Goal: Obtain resource: Obtain resource

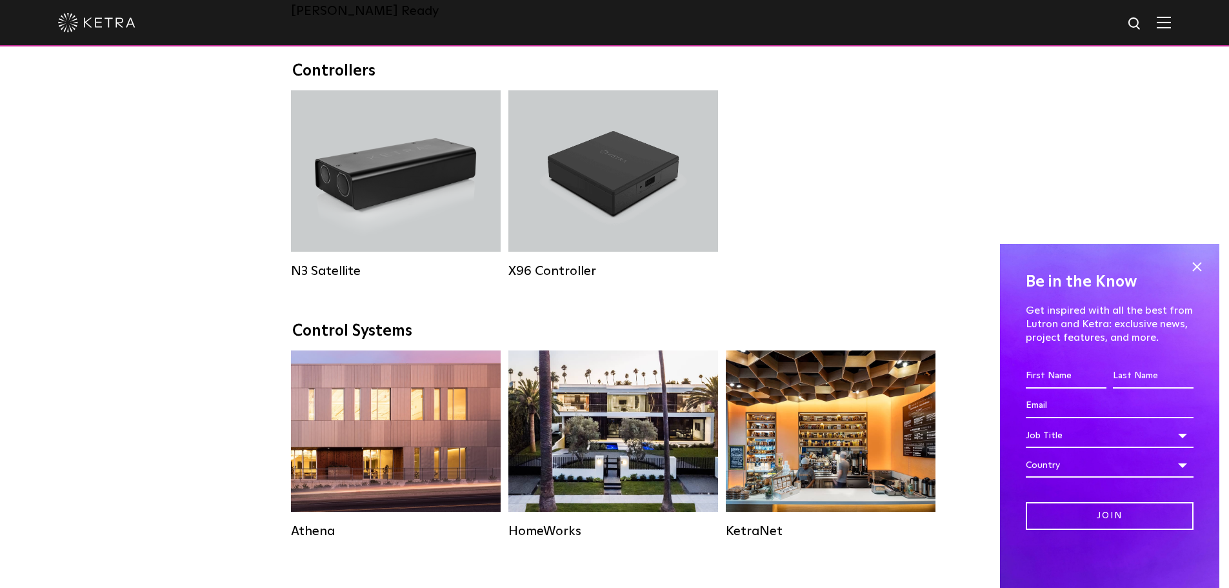
scroll to position [1677, 0]
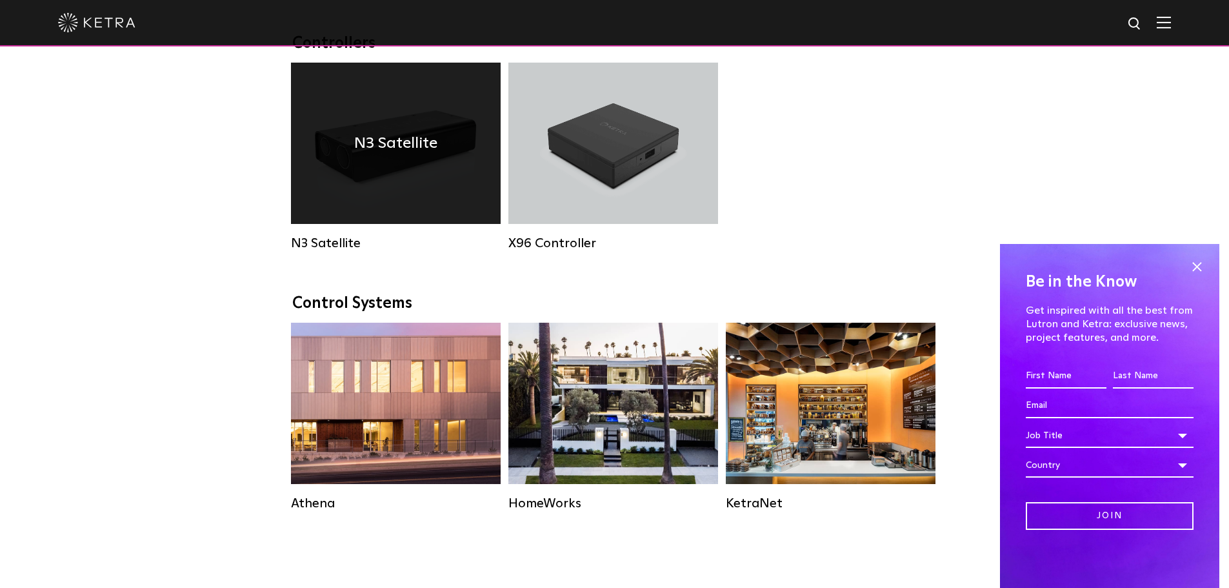
click at [383, 189] on div "N3 Satellite" at bounding box center [396, 143] width 210 height 161
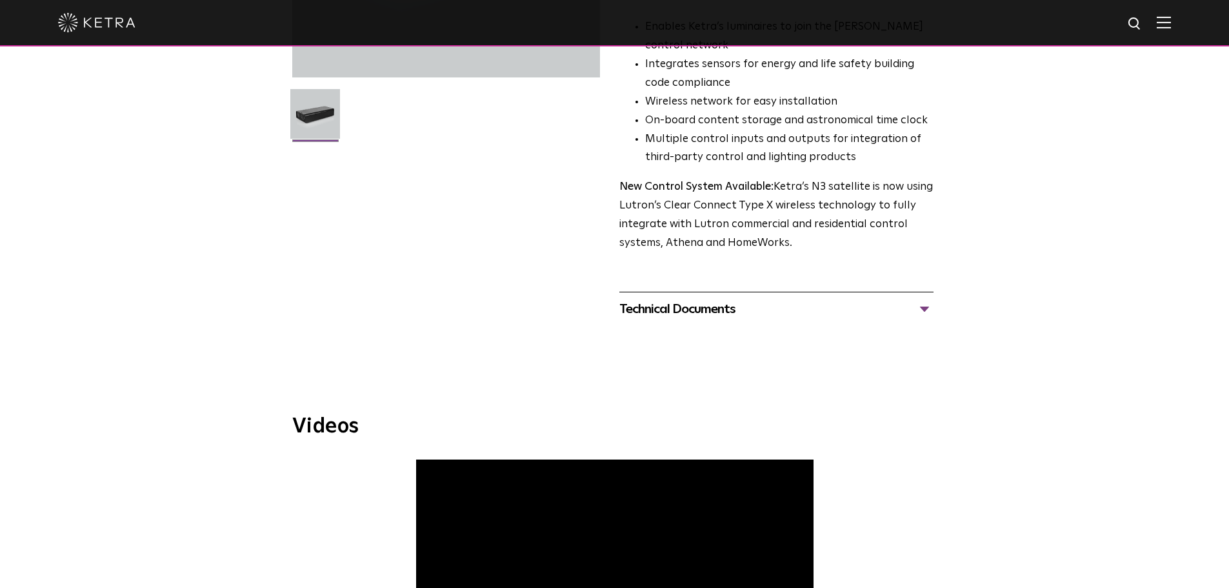
scroll to position [209, 0]
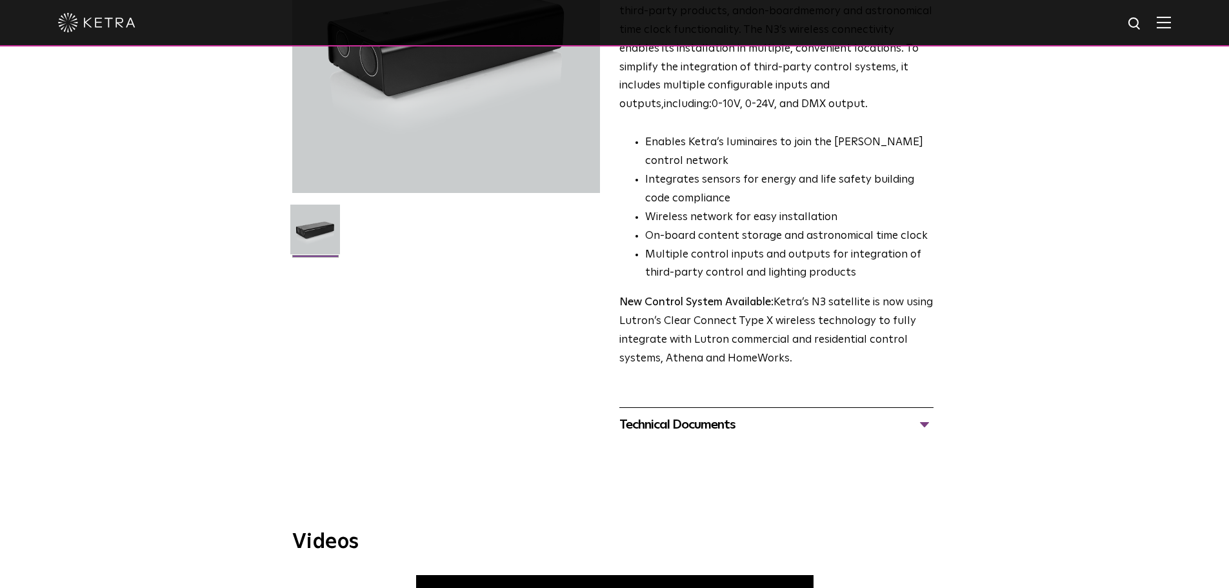
click at [924, 421] on div "Technical Documents" at bounding box center [776, 424] width 314 height 21
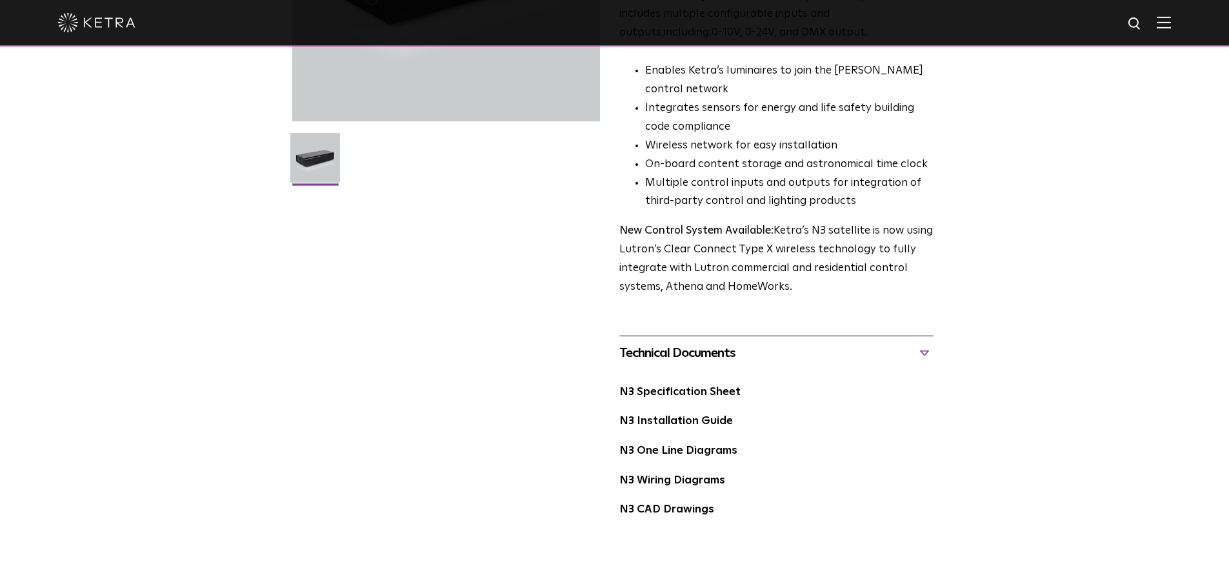
scroll to position [403, 0]
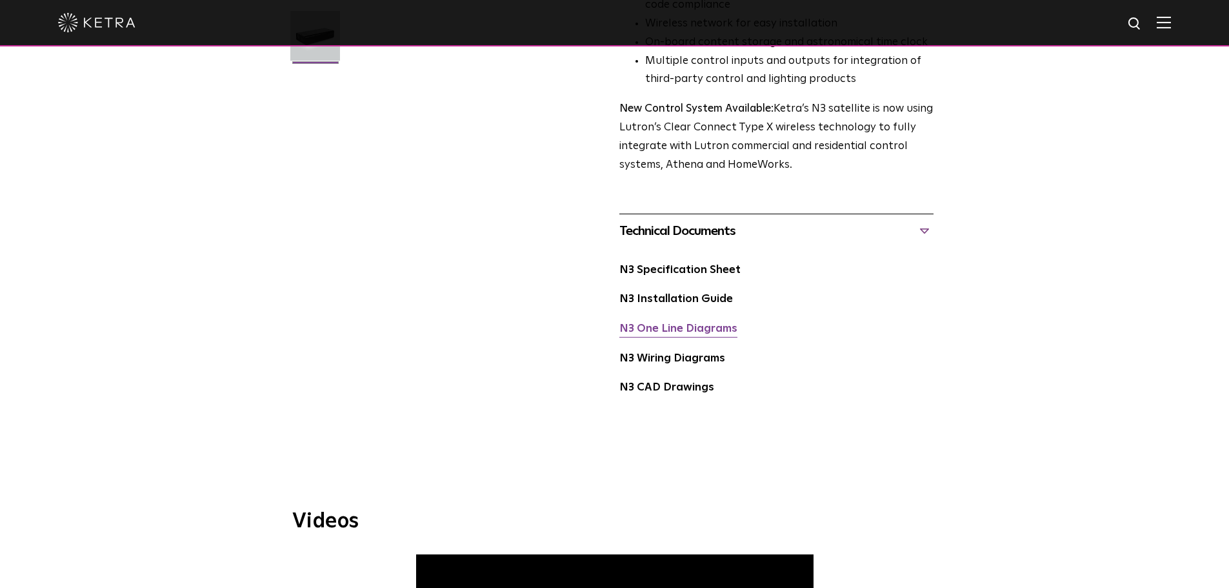
click at [681, 332] on link "N3 One Line Diagrams" at bounding box center [678, 328] width 118 height 11
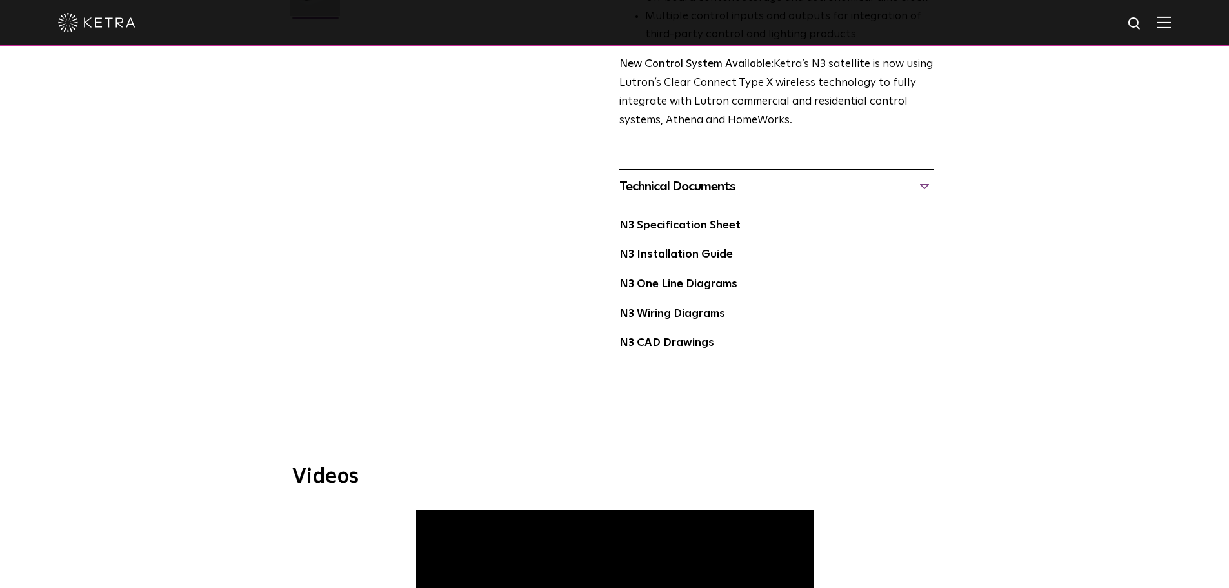
scroll to position [467, 0]
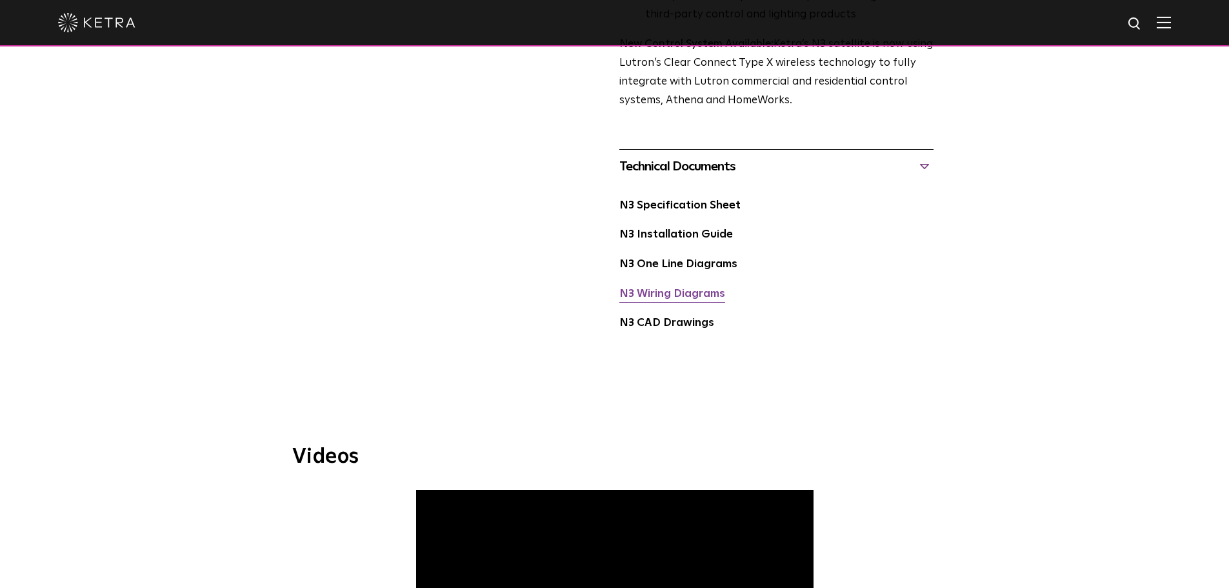
click at [665, 297] on link "N3 Wiring Diagrams" at bounding box center [672, 293] width 106 height 11
click at [650, 232] on link "N3 Installation Guide" at bounding box center [676, 234] width 114 height 11
click at [684, 297] on link "N3 Wiring Diagrams" at bounding box center [672, 293] width 106 height 11
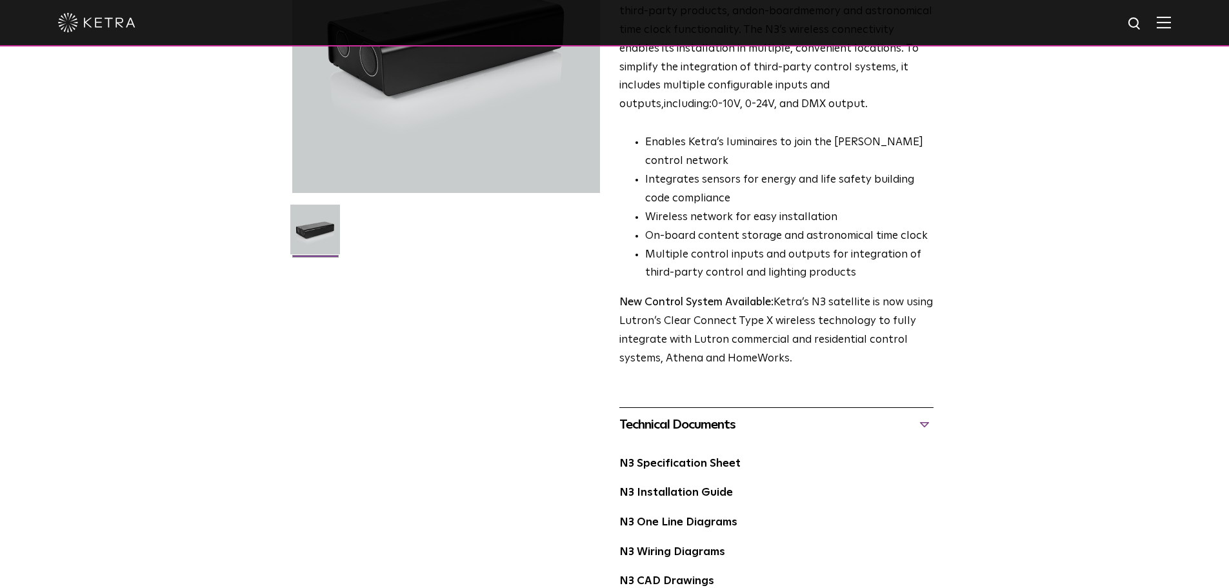
scroll to position [0, 0]
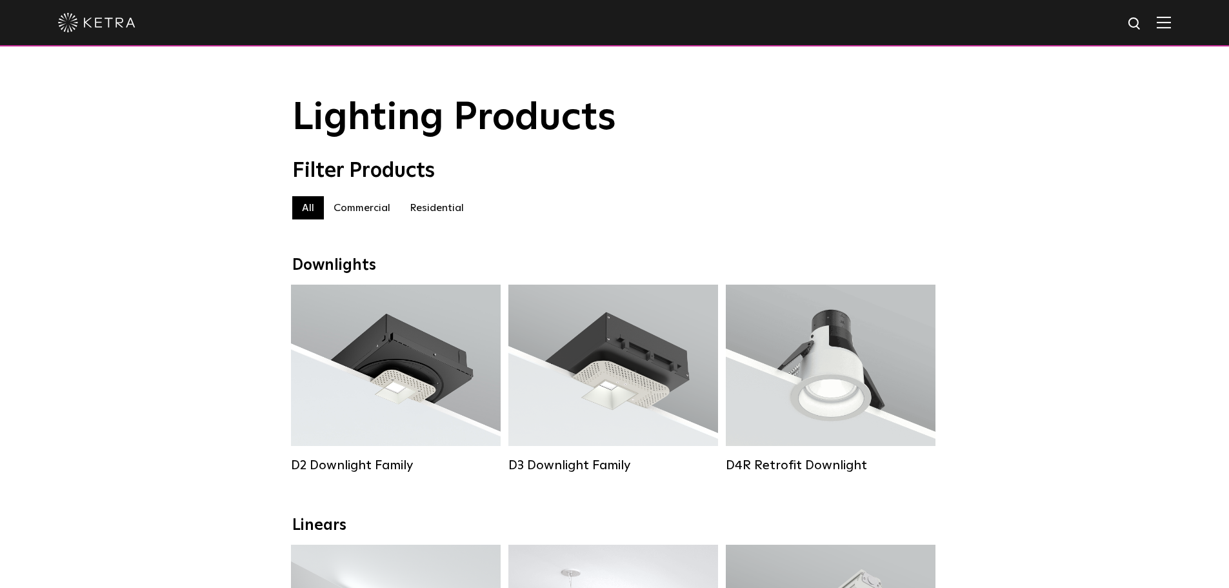
click at [349, 208] on label "Commercial" at bounding box center [362, 207] width 76 height 23
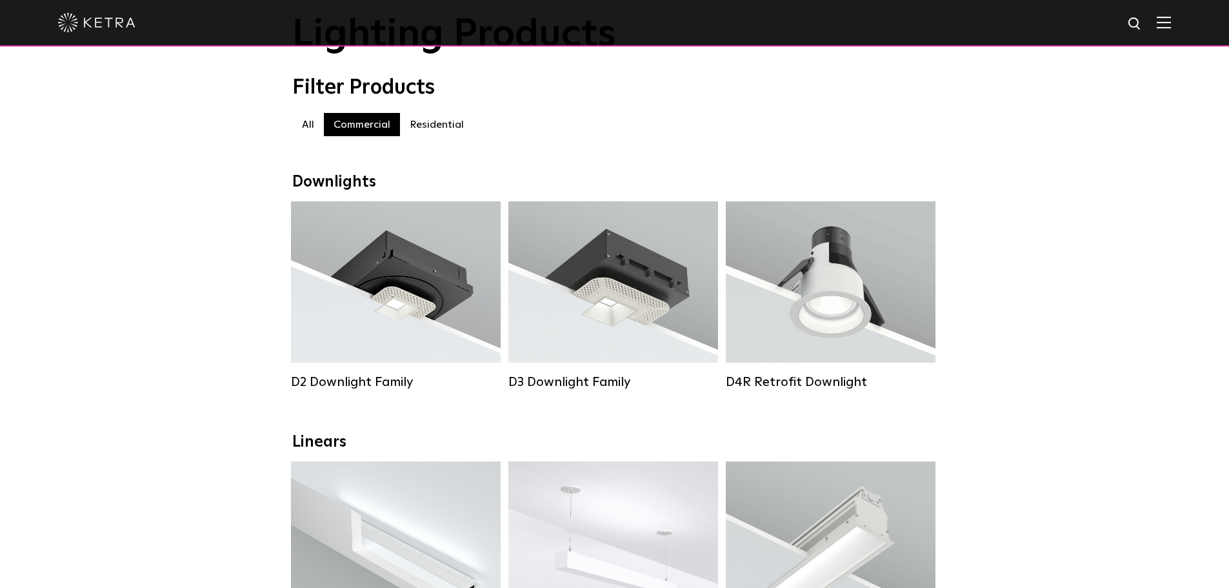
scroll to position [194, 0]
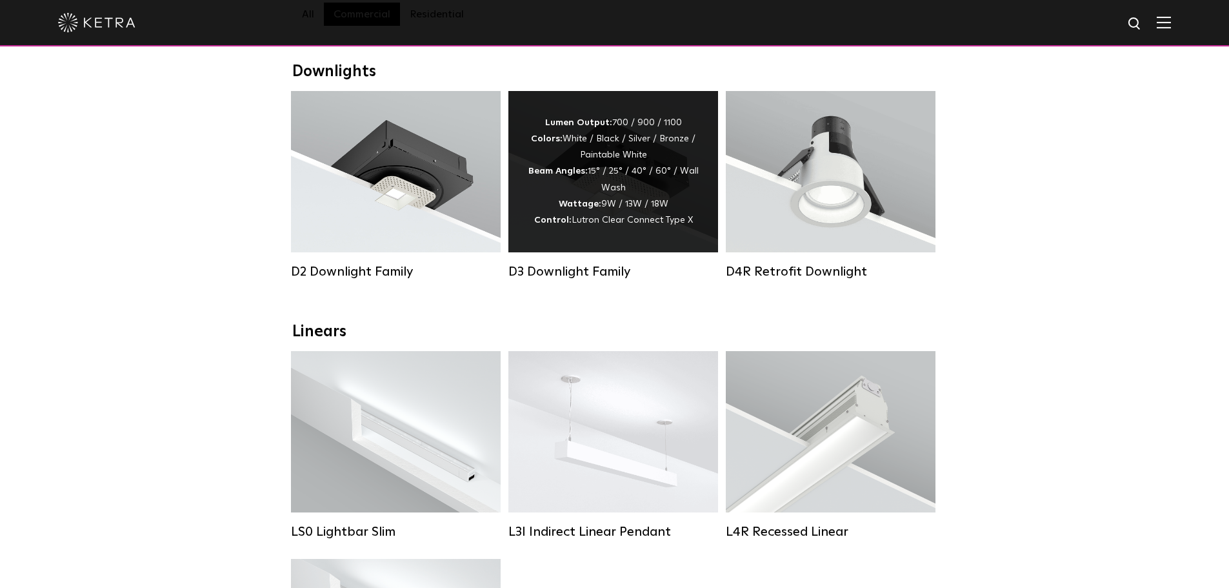
click at [572, 197] on div "Lumen Output: 700 / 900 / 1100 Colors: White / Black / Silver / Bronze / Painta…" at bounding box center [613, 172] width 171 height 114
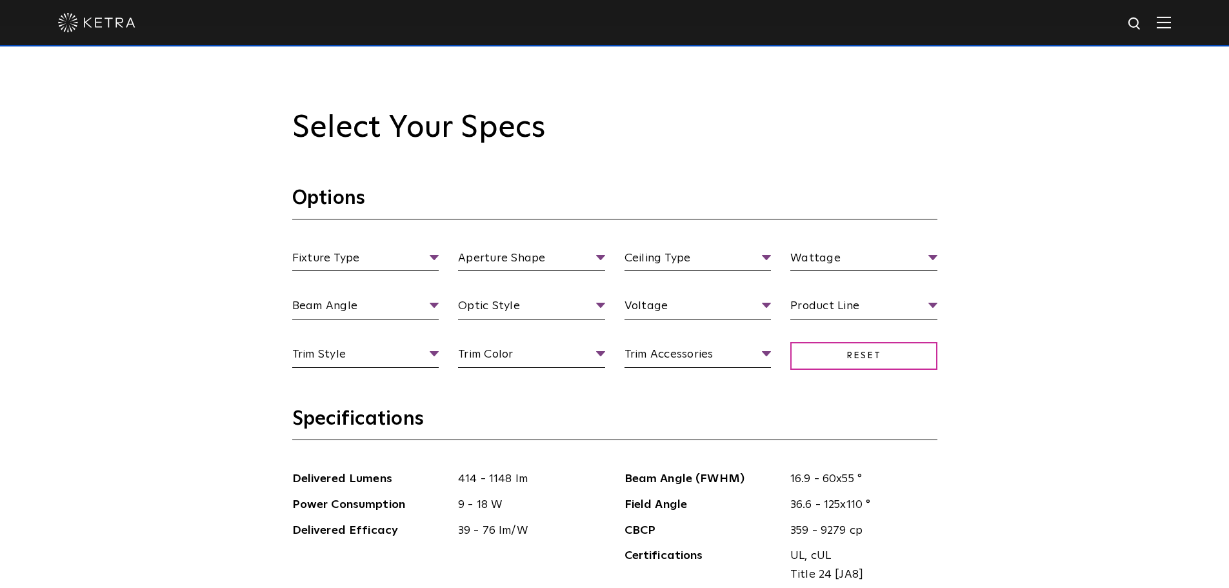
scroll to position [1161, 0]
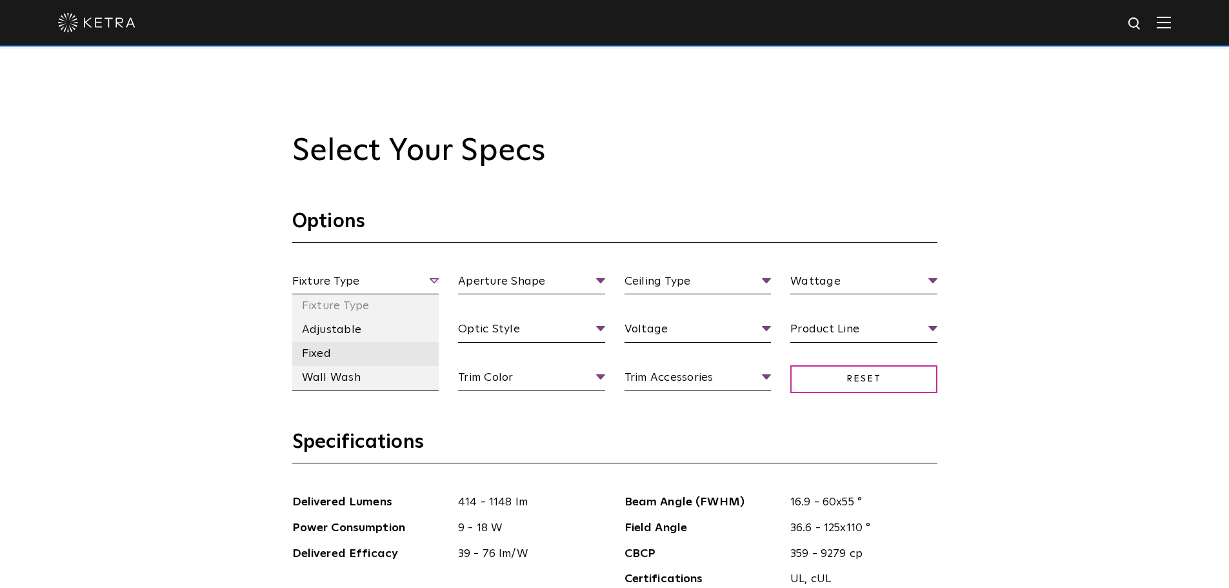
click at [333, 350] on li "Fixed" at bounding box center [365, 354] width 147 height 24
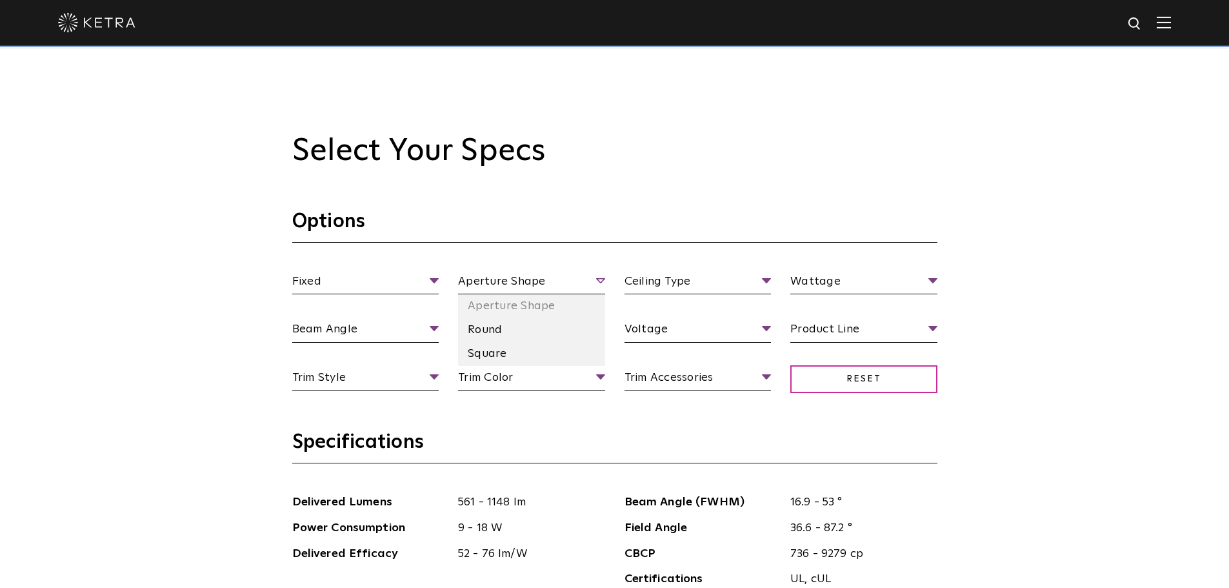
click at [594, 279] on span "Aperture Shape" at bounding box center [531, 283] width 147 height 23
click at [515, 331] on li "Round" at bounding box center [531, 330] width 147 height 24
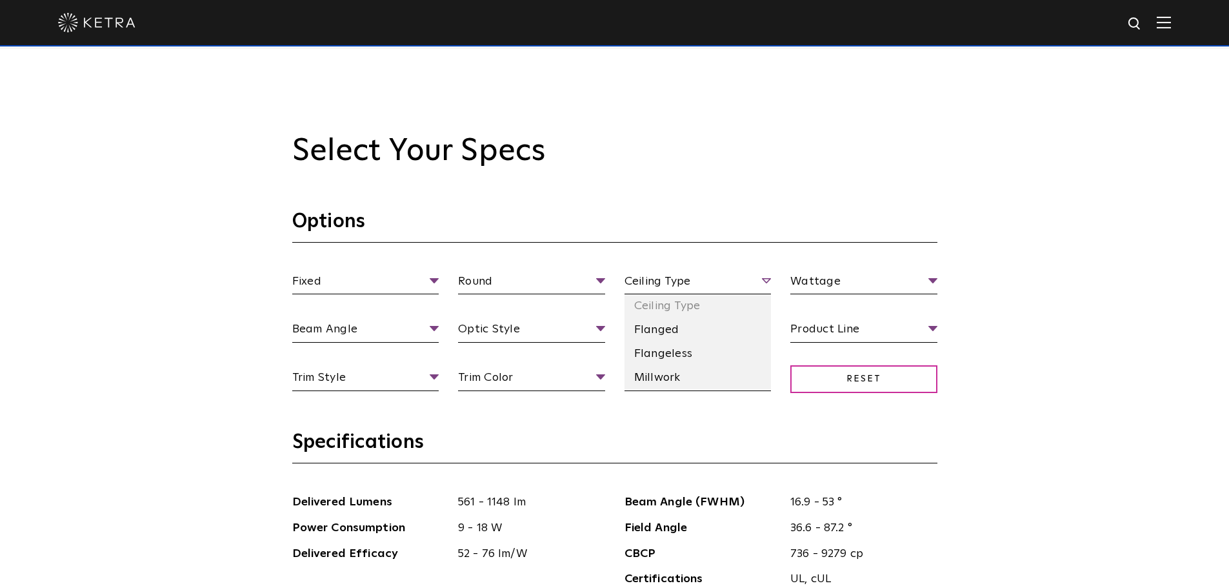
click at [727, 290] on span "Ceiling Type" at bounding box center [697, 283] width 147 height 23
click at [671, 336] on li "Flanged" at bounding box center [697, 330] width 147 height 24
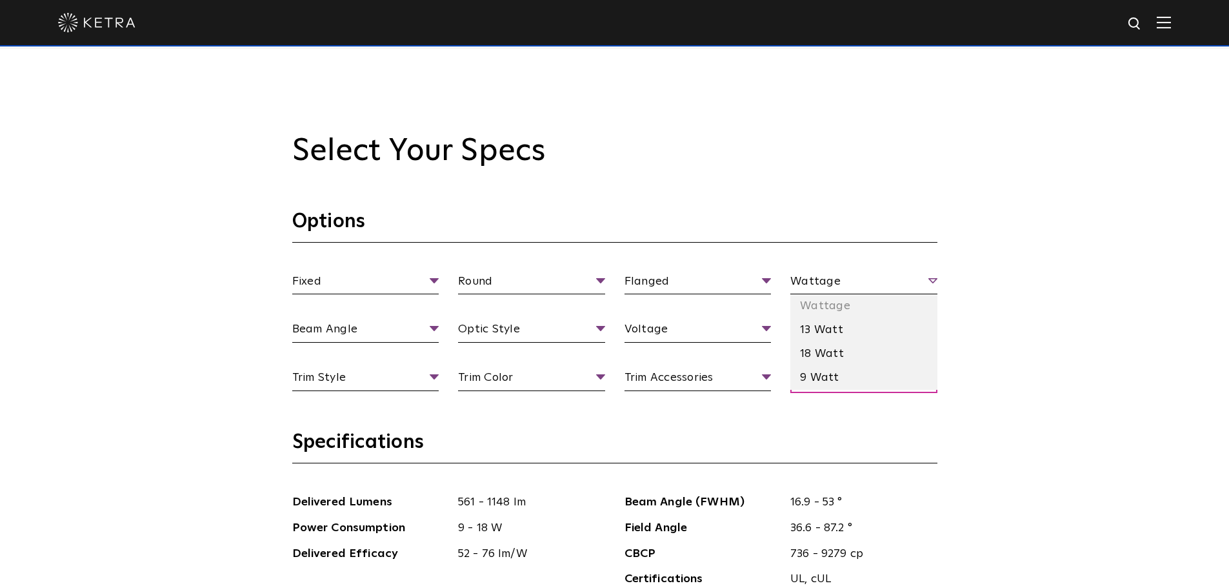
click at [932, 284] on span "Wattage" at bounding box center [863, 283] width 147 height 23
click at [821, 357] on li "18 Watt" at bounding box center [863, 354] width 147 height 24
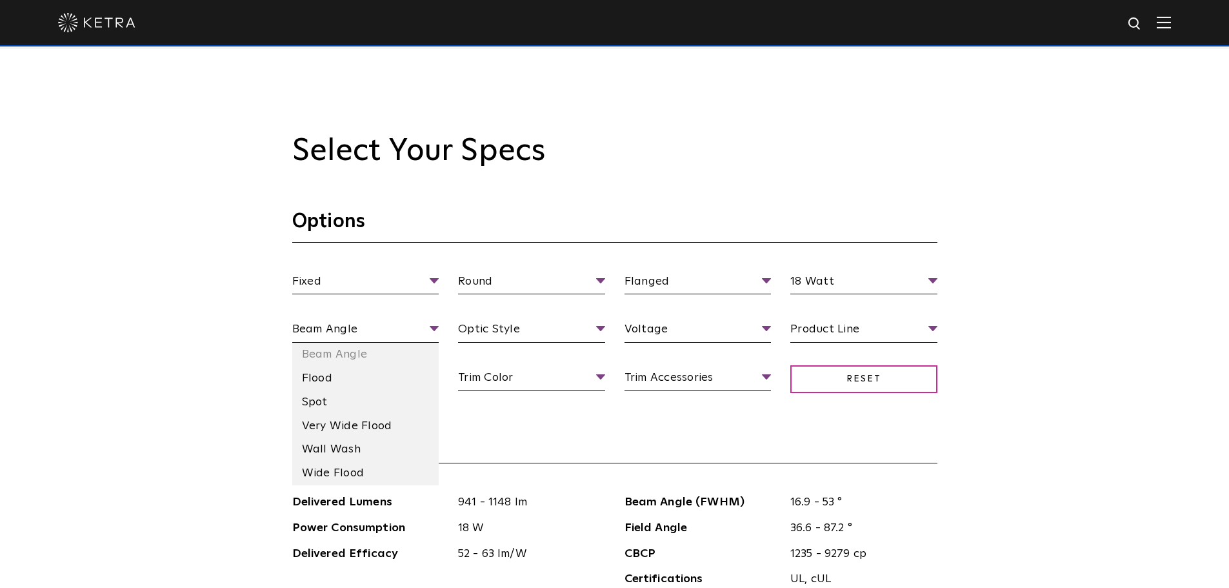
click at [340, 432] on li "Very Wide Flood" at bounding box center [365, 426] width 147 height 24
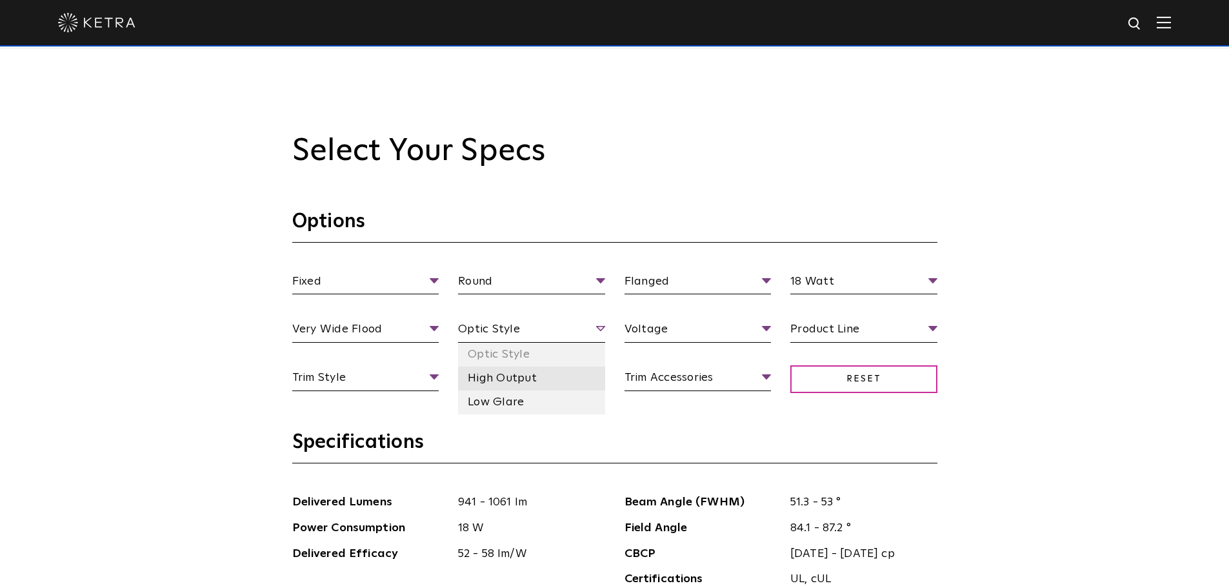
click at [554, 377] on li "High Output" at bounding box center [531, 378] width 147 height 24
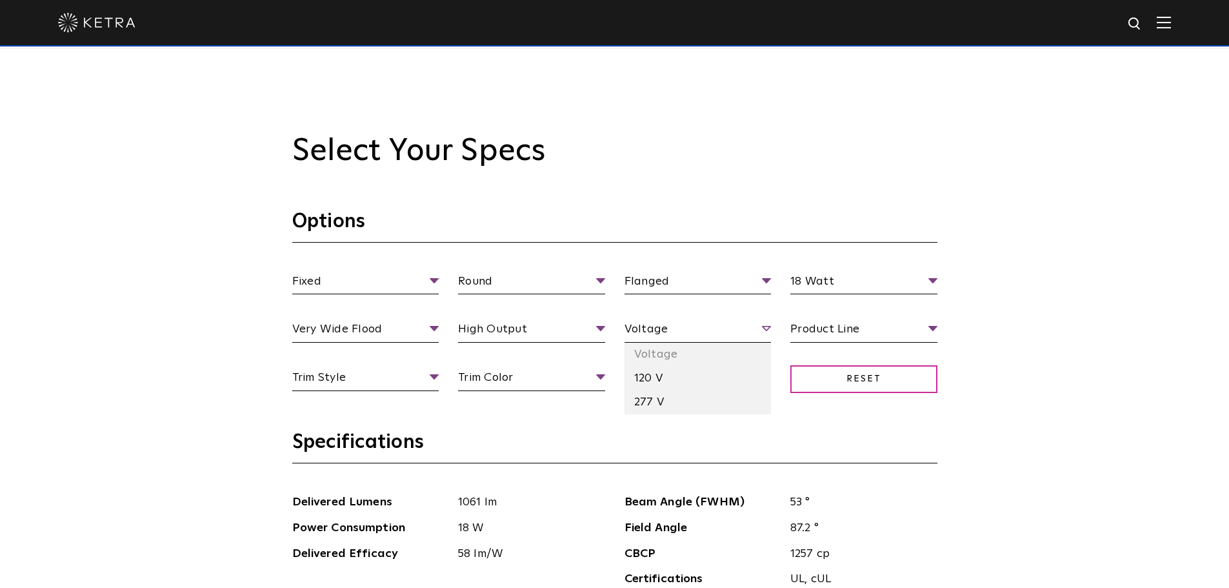
click at [766, 332] on span "Voltage" at bounding box center [697, 331] width 147 height 23
click at [705, 377] on li "120 V" at bounding box center [697, 378] width 147 height 24
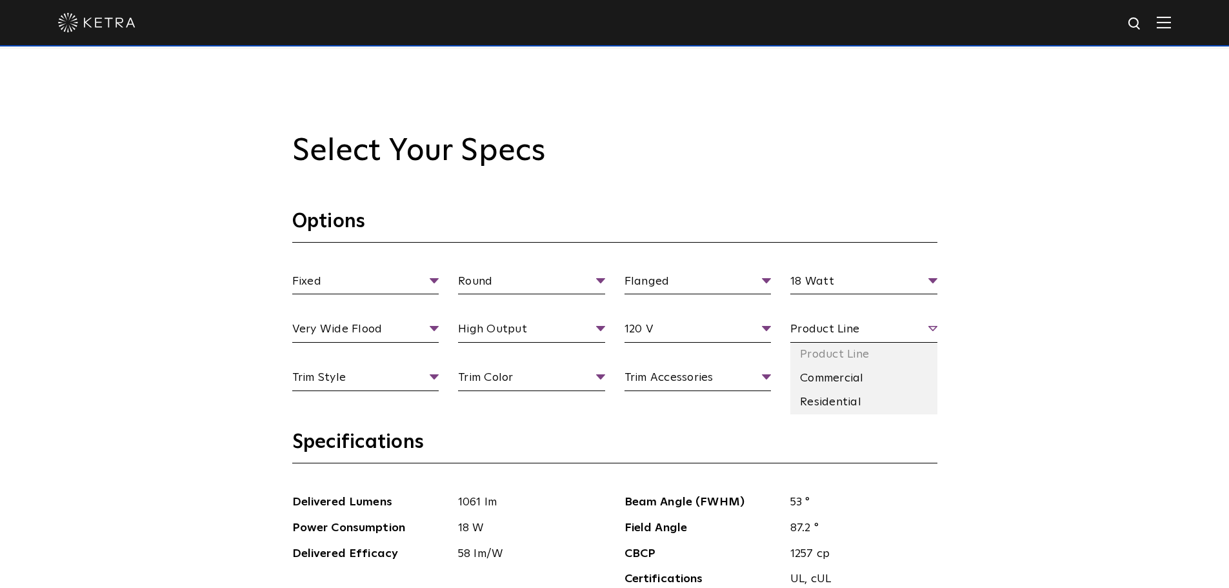
click at [924, 333] on span "Product Line" at bounding box center [863, 331] width 147 height 23
click at [867, 377] on li "Commercial" at bounding box center [863, 378] width 147 height 24
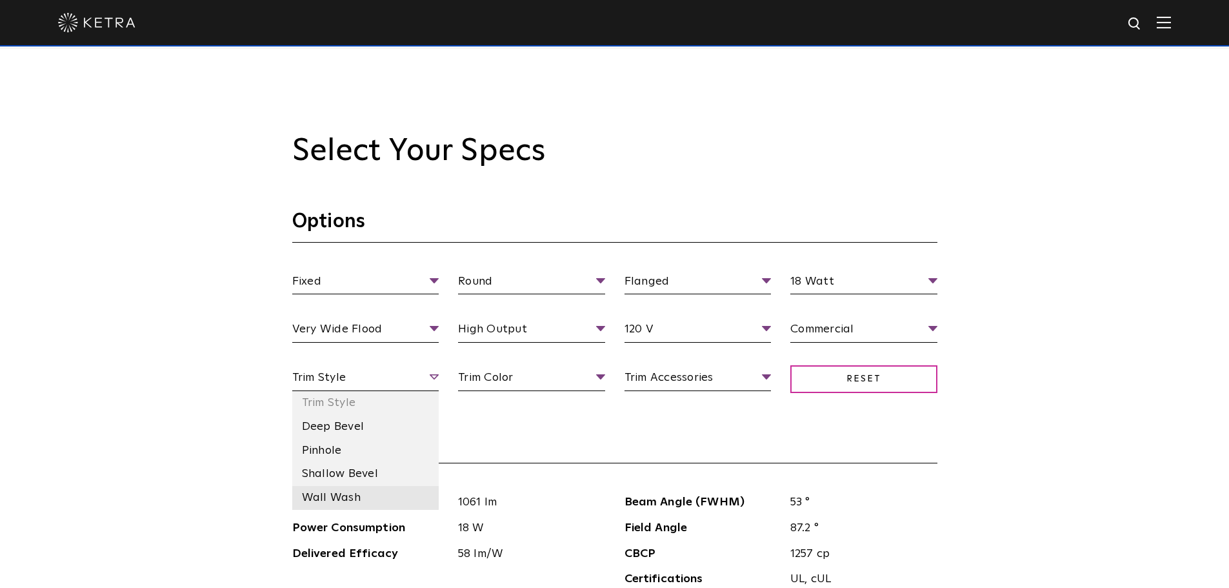
click at [362, 499] on li "Wall Wash" at bounding box center [365, 498] width 147 height 24
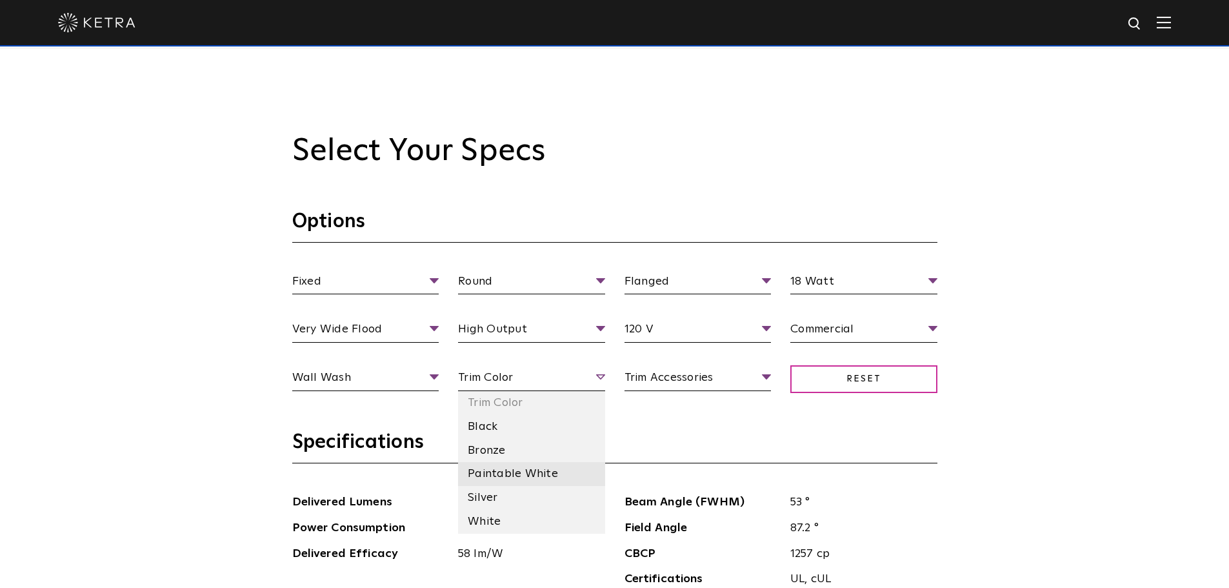
click at [519, 472] on li "Paintable White" at bounding box center [531, 474] width 147 height 24
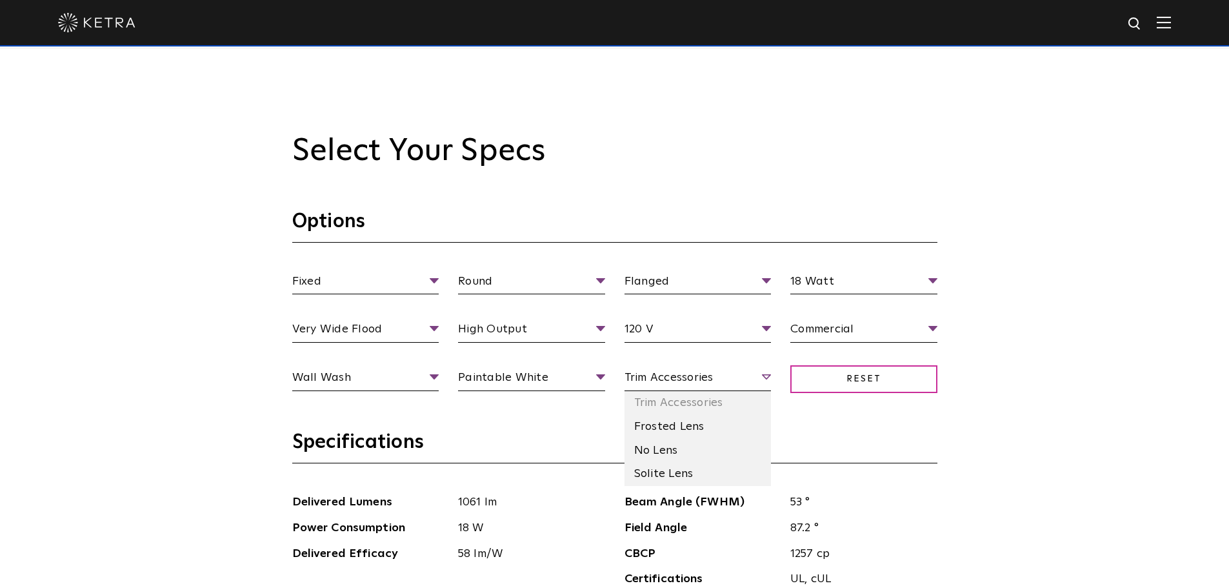
click at [759, 375] on span "Trim Accessories" at bounding box center [697, 379] width 147 height 23
click at [681, 431] on li "Frosted Lens" at bounding box center [697, 427] width 147 height 24
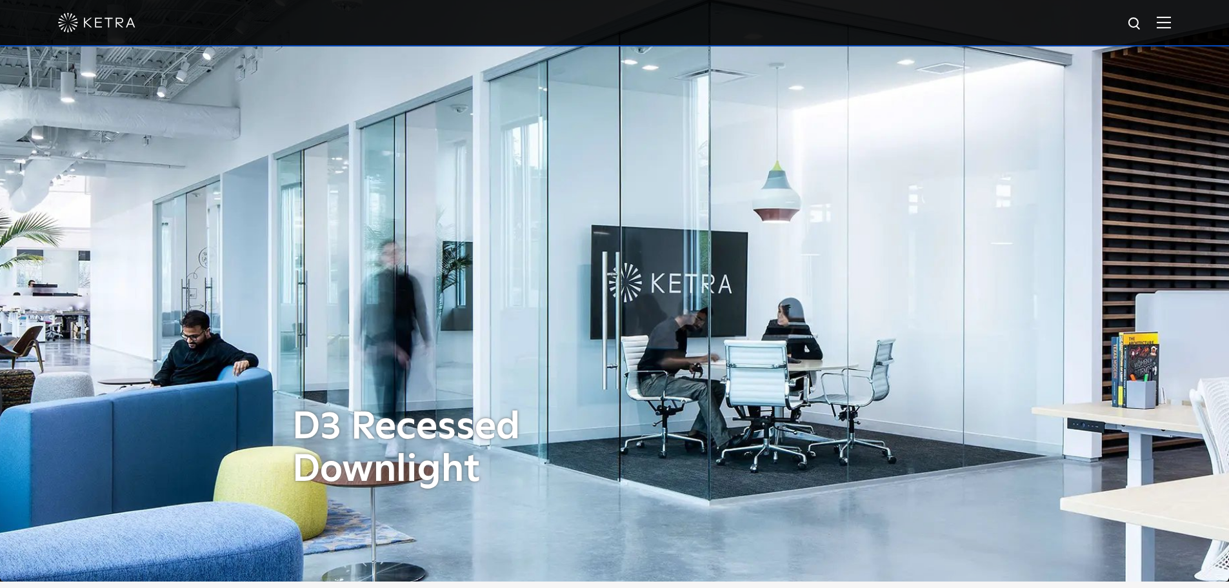
scroll to position [0, 0]
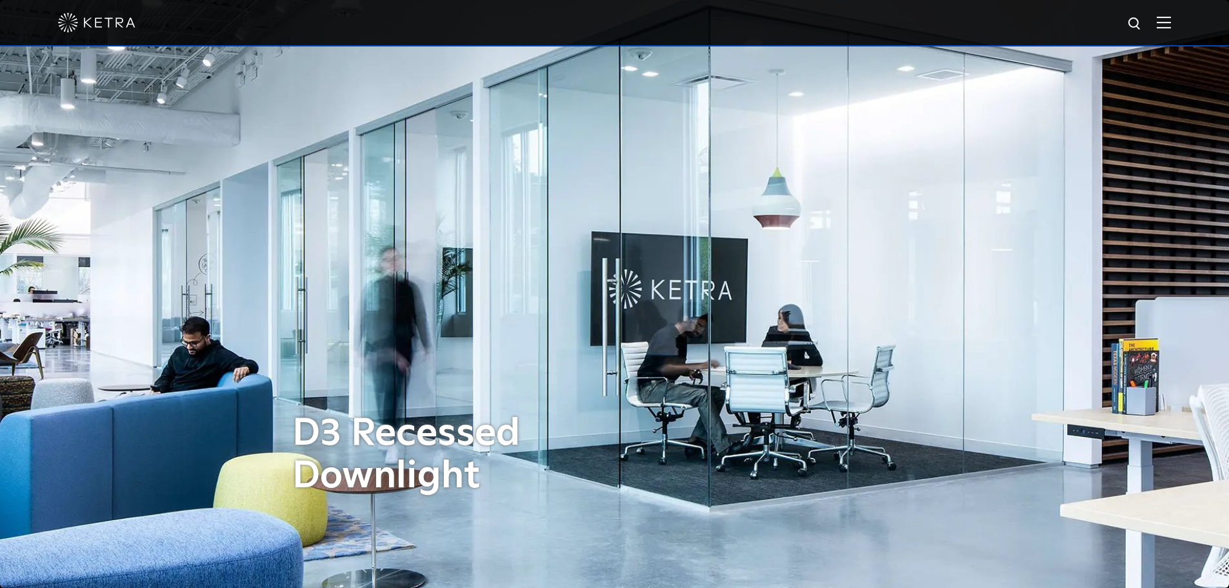
click at [1171, 26] on img at bounding box center [1164, 22] width 14 height 12
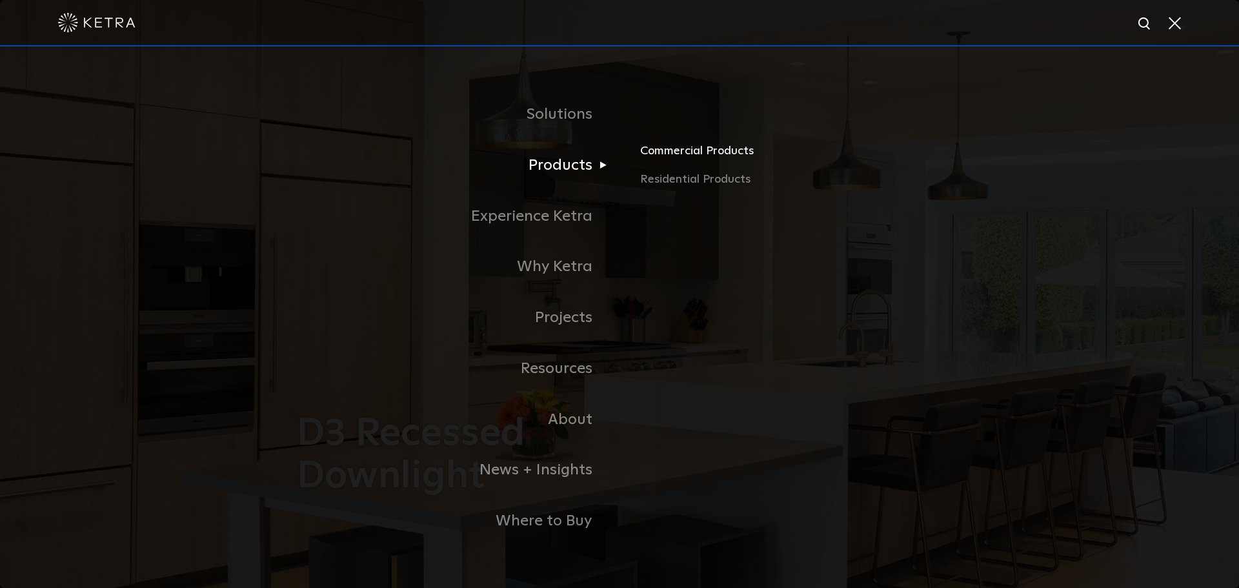
click at [656, 153] on link "Commercial Products" at bounding box center [791, 156] width 302 height 28
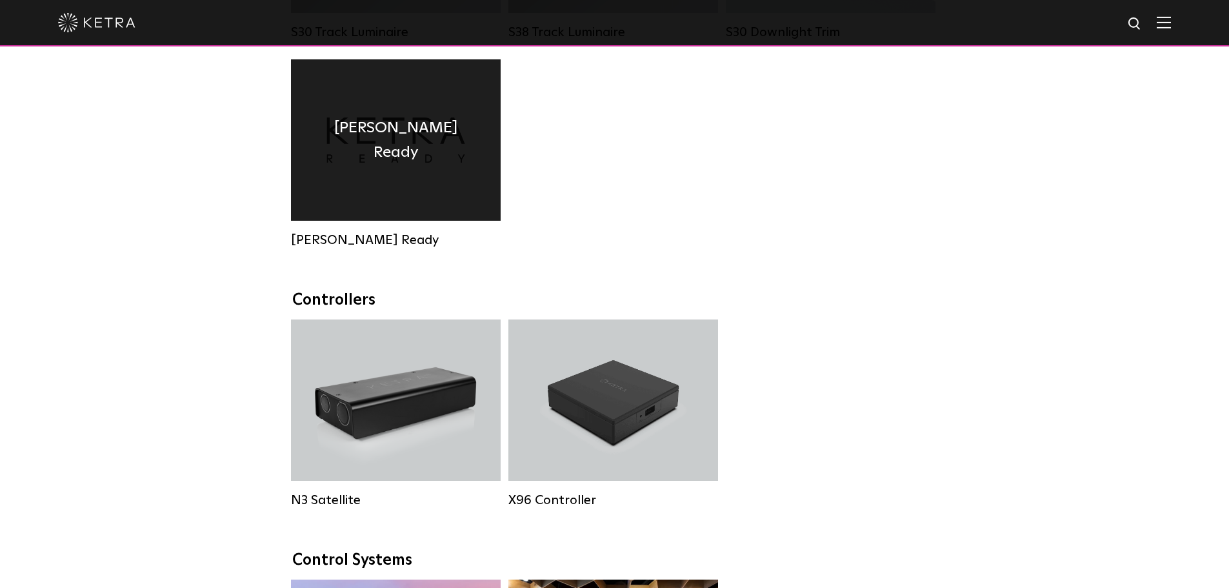
scroll to position [1419, 0]
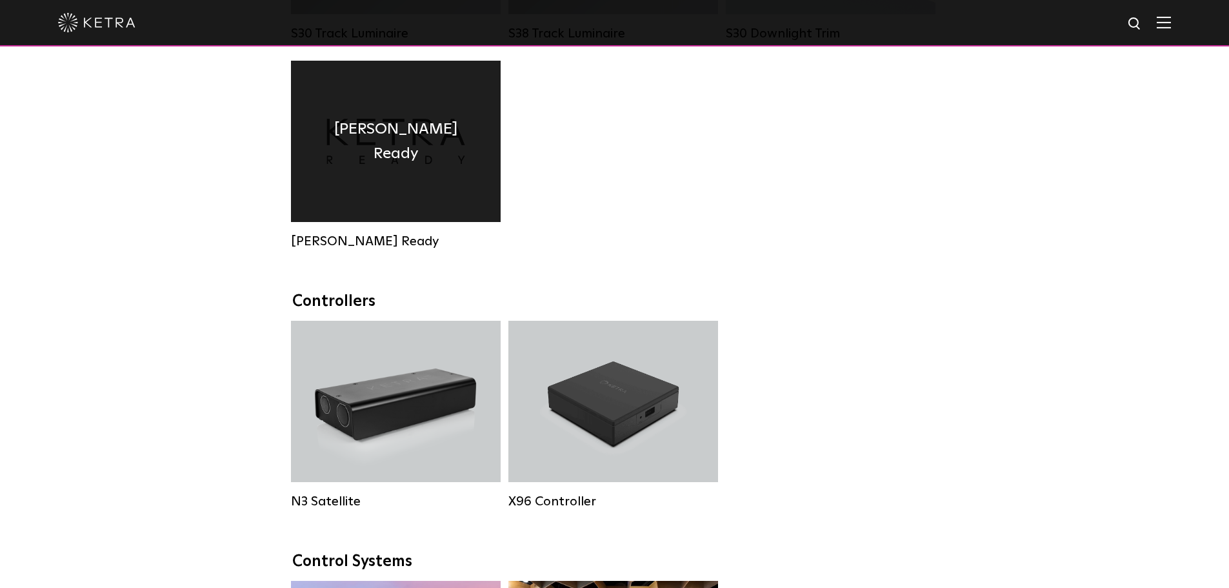
click at [379, 177] on div "[PERSON_NAME] Ready" at bounding box center [396, 141] width 210 height 161
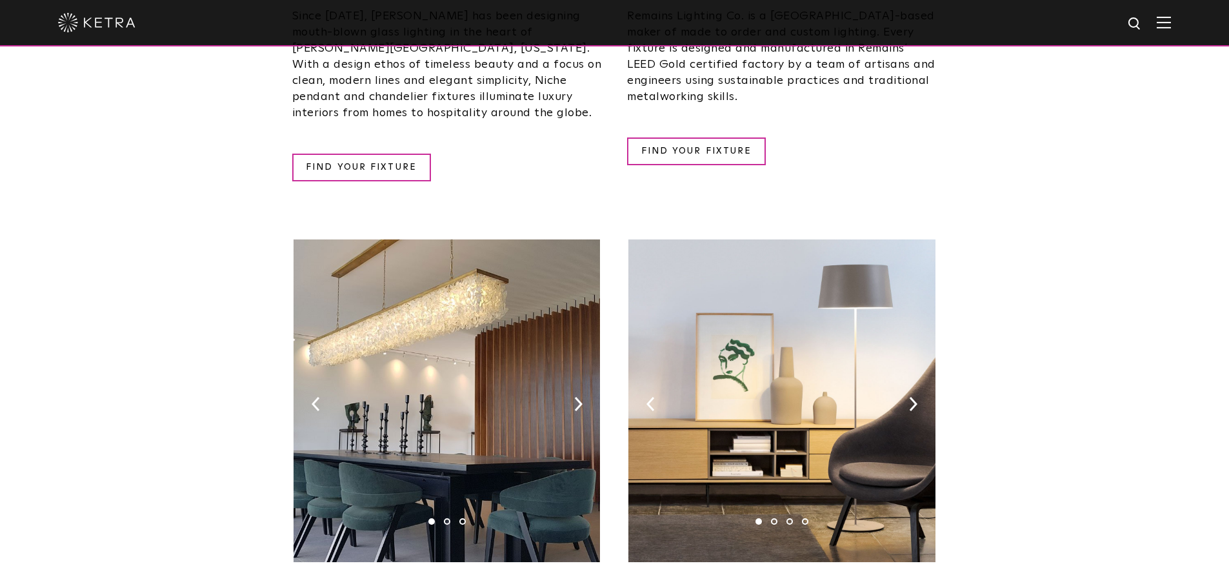
scroll to position [1935, 0]
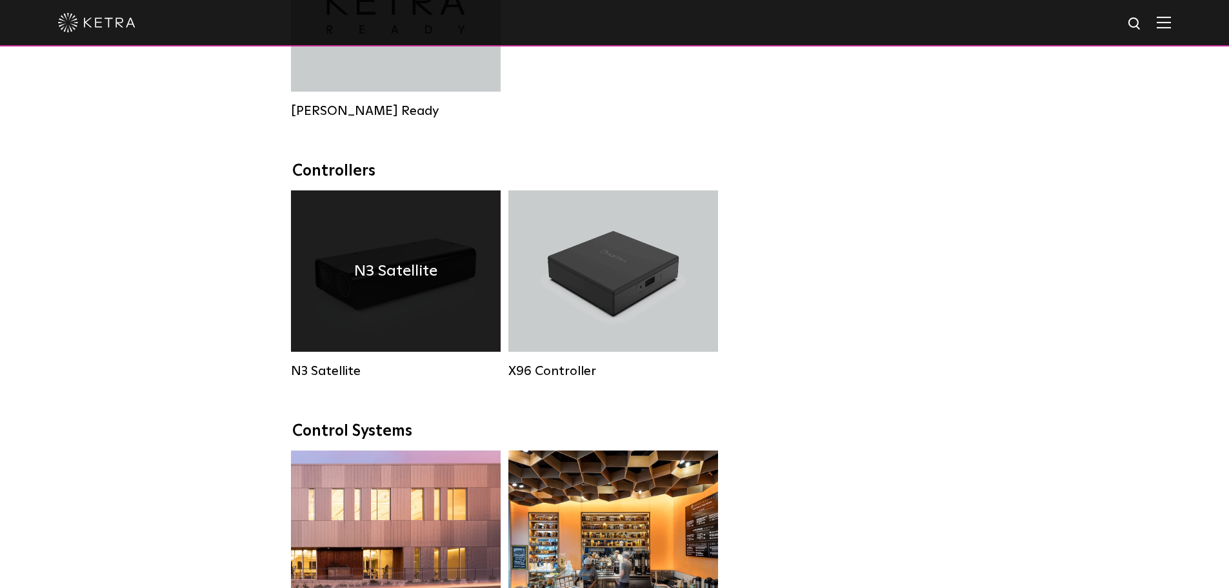
scroll to position [1548, 0]
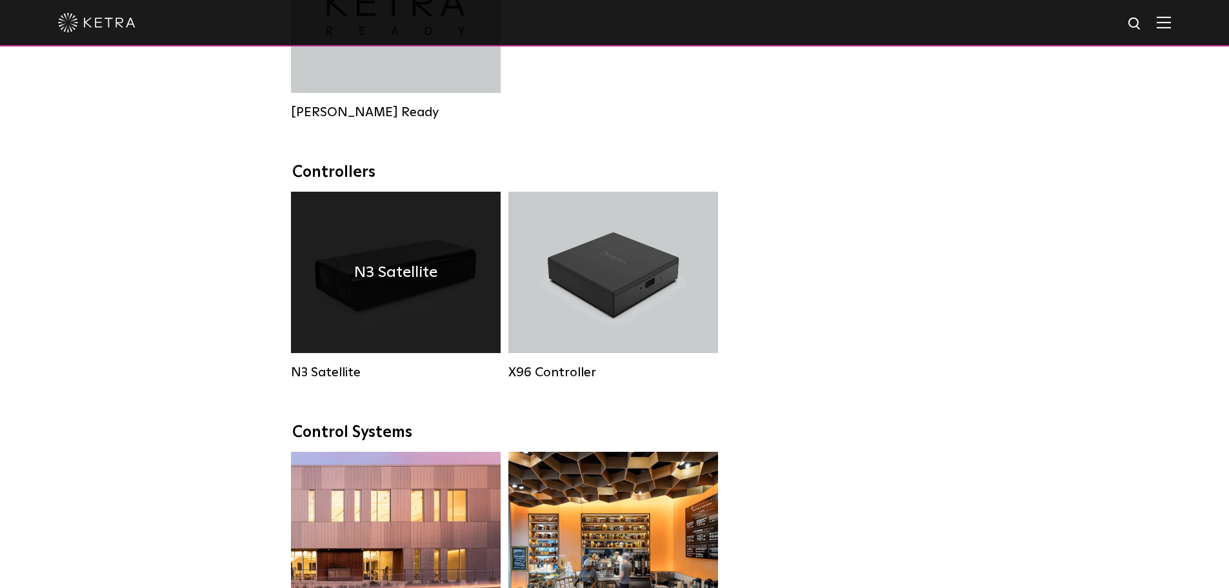
click at [404, 279] on h4 "N3 Satellite" at bounding box center [395, 272] width 83 height 25
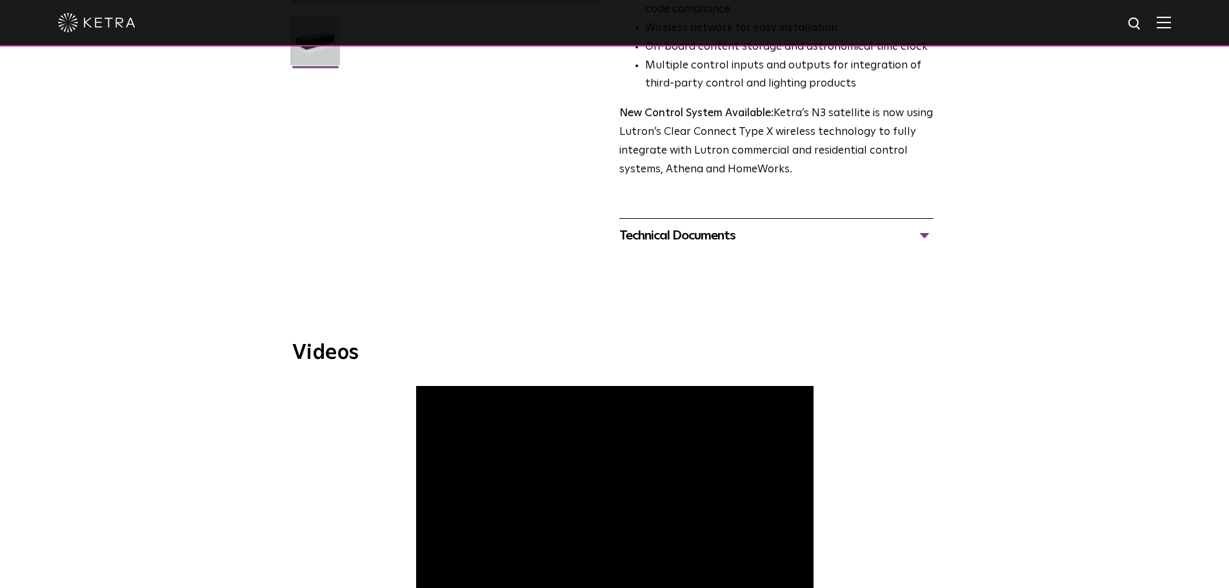
scroll to position [452, 0]
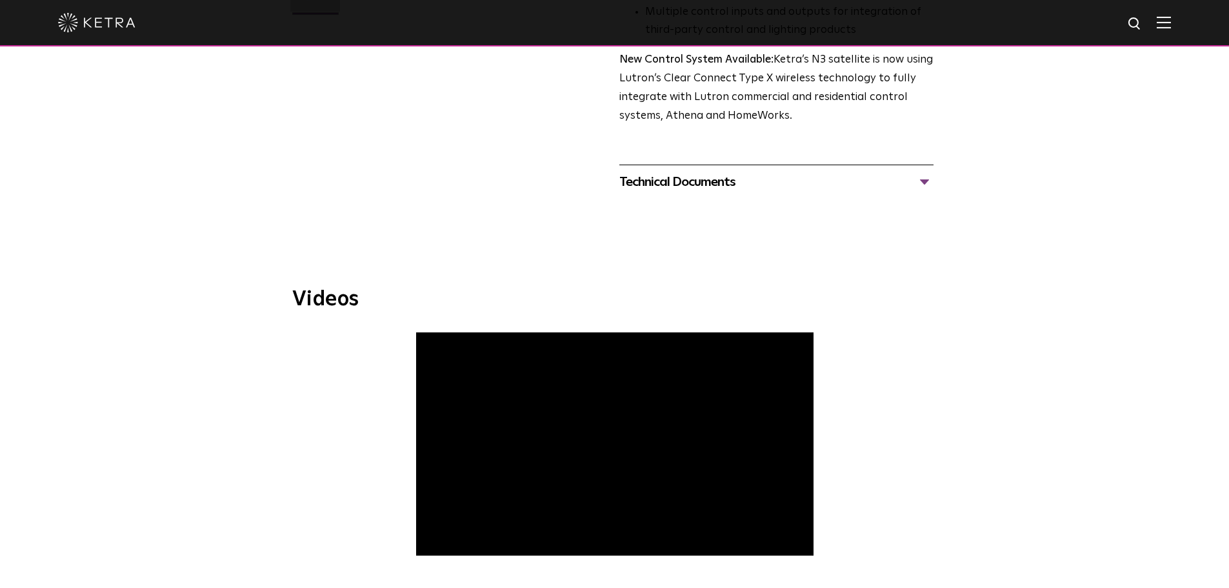
click at [924, 181] on div "Technical Documents" at bounding box center [776, 182] width 314 height 21
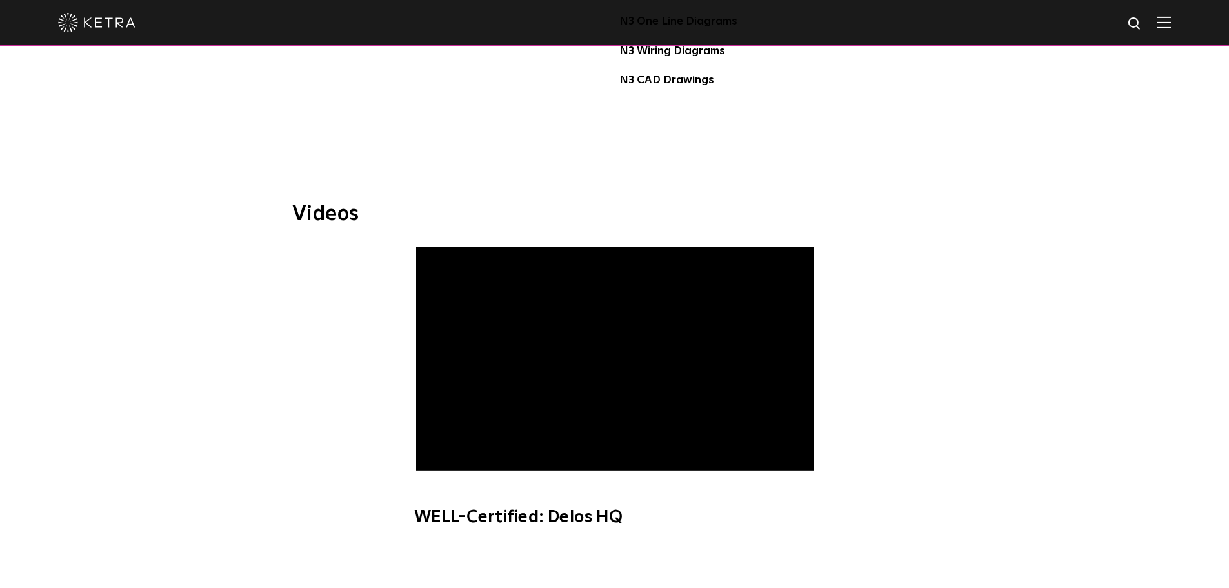
scroll to position [516, 0]
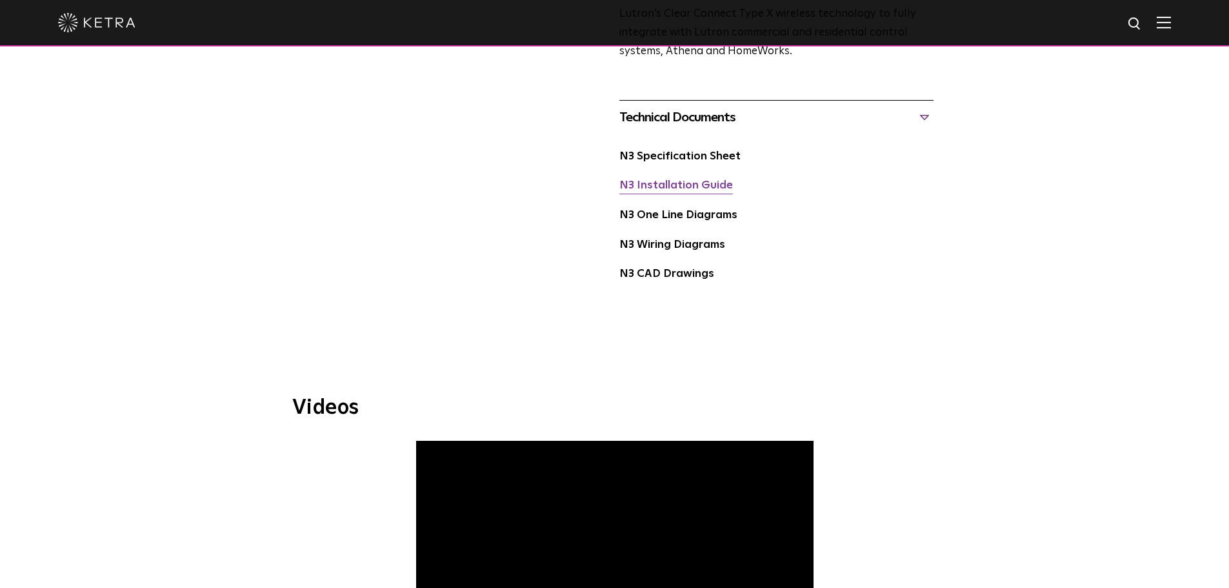
click at [670, 188] on link "N3 Installation Guide" at bounding box center [676, 185] width 114 height 11
